Goal: Obtain resource: Download file/media

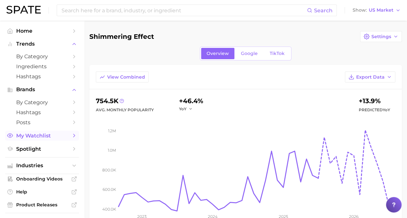
click at [39, 136] on span "My Watchlist" at bounding box center [42, 136] width 52 height 6
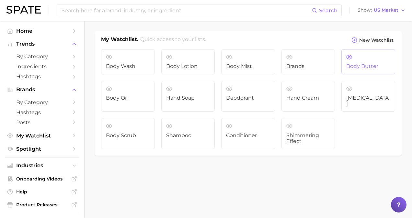
click at [360, 61] on link "Body butter" at bounding box center [368, 61] width 54 height 25
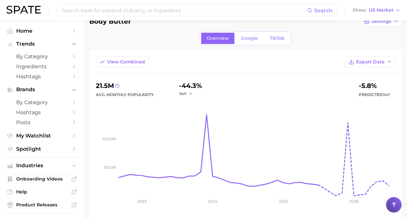
scroll to position [16, 0]
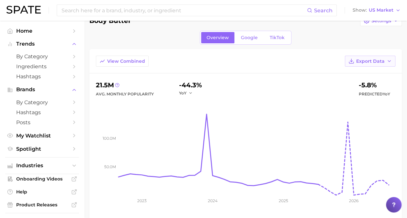
click at [376, 62] on span "Export Data" at bounding box center [370, 62] width 28 height 6
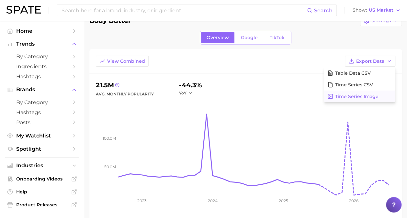
click at [353, 96] on span "Time Series Image" at bounding box center [356, 97] width 43 height 6
